Goal: Transaction & Acquisition: Purchase product/service

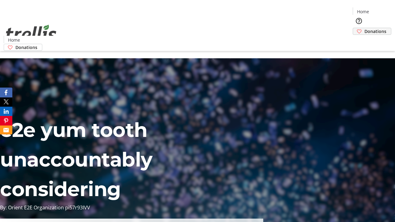
click at [365, 28] on span "Donations" at bounding box center [376, 31] width 22 height 6
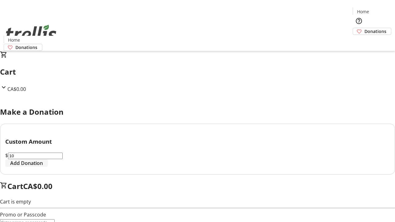
click at [43, 167] on span "Add Donation" at bounding box center [26, 163] width 33 height 7
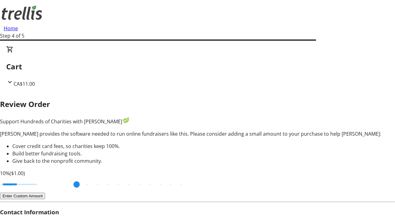
click at [45, 193] on button "Enter Custom Amount" at bounding box center [22, 196] width 45 height 6
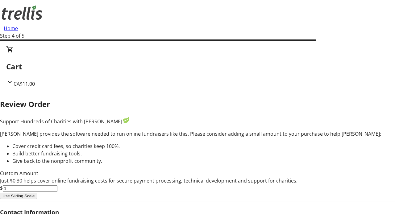
type input "5"
